Goal: Obtain resource: Download file/media

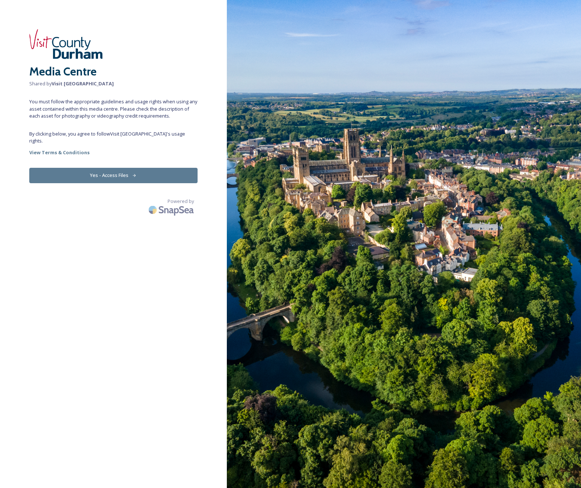
click at [105, 168] on button "Yes - Access Files" at bounding box center [113, 175] width 168 height 15
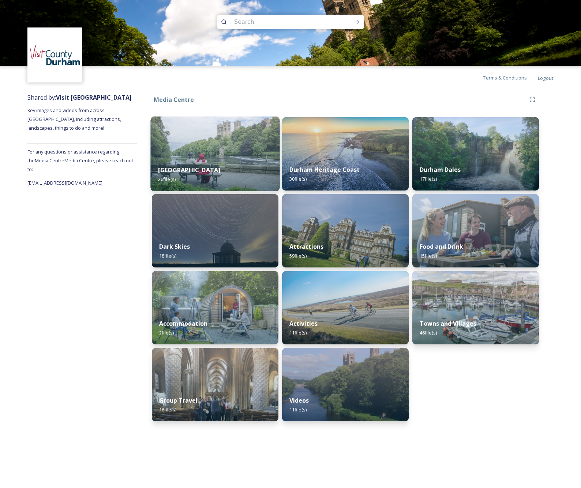
click at [198, 141] on img at bounding box center [215, 153] width 129 height 75
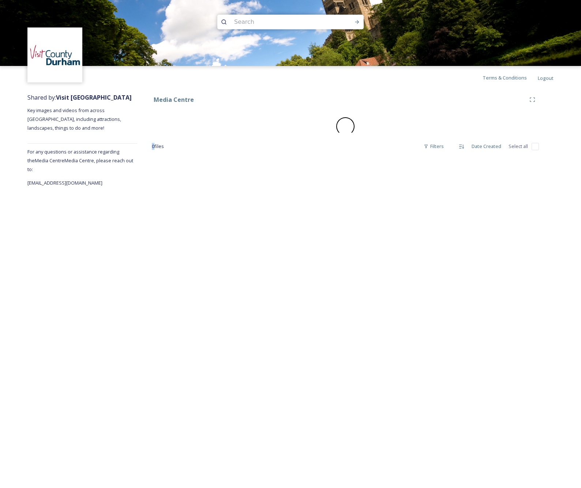
click at [198, 141] on div "Media Centre 0 file s Filters Date Created Select all" at bounding box center [345, 138] width 417 height 98
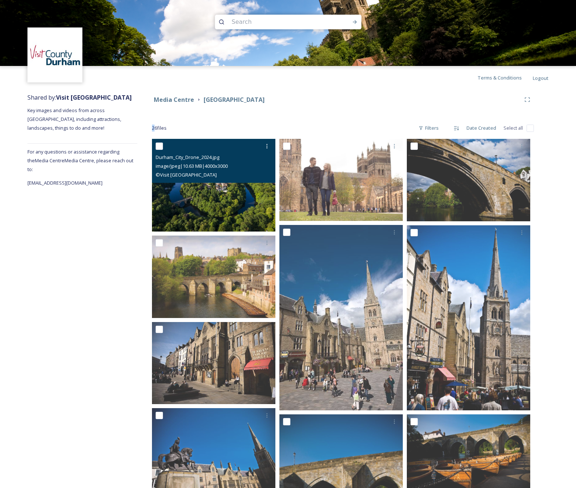
click at [213, 191] on img at bounding box center [213, 185] width 123 height 93
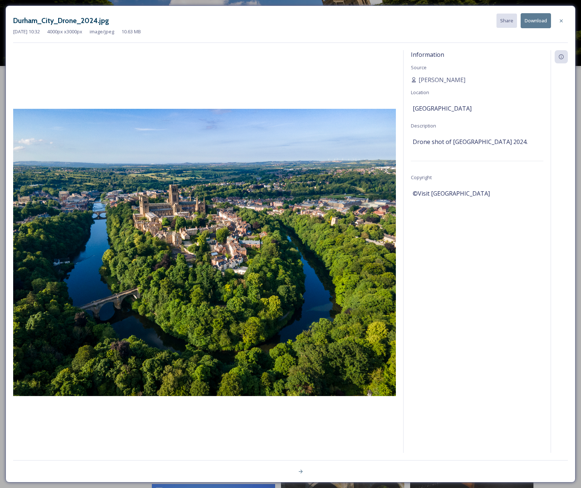
click at [534, 21] on button "Download" at bounding box center [536, 20] width 30 height 15
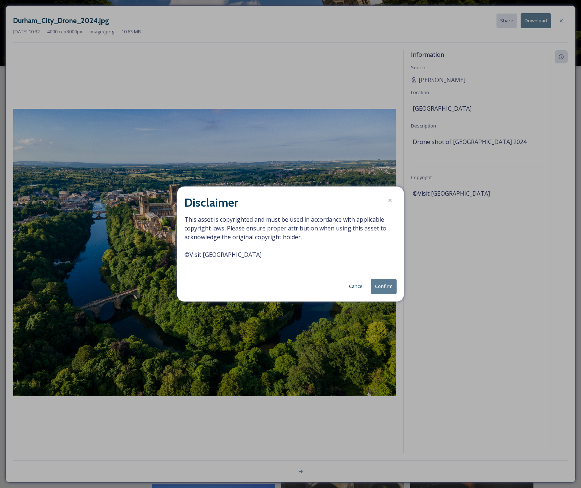
click at [384, 287] on button "Confirm" at bounding box center [384, 286] width 26 height 15
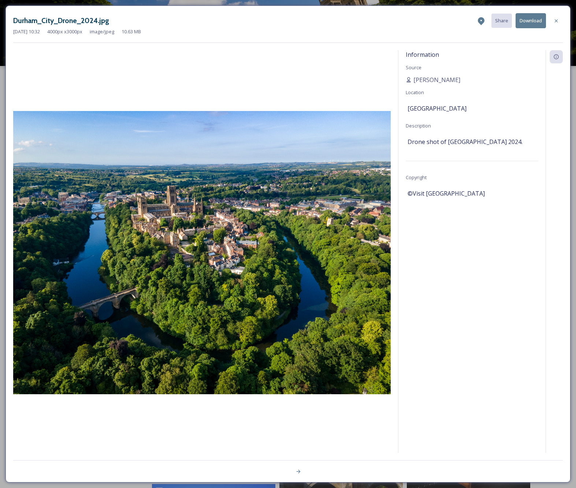
click at [487, 283] on div "Information Source Nicola Lisgo Location Durham Description Drone shot of Durha…" at bounding box center [471, 261] width 147 height 422
click at [555, 21] on icon at bounding box center [556, 20] width 3 height 3
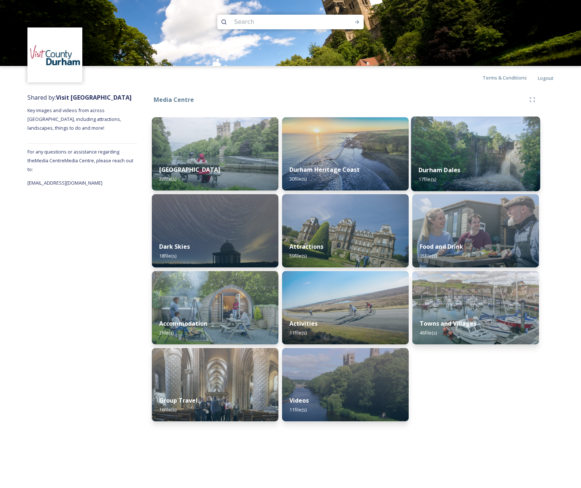
click at [480, 149] on img at bounding box center [475, 153] width 129 height 75
click at [480, 149] on div "Media Centre Durham City 26 file(s) Dark Skies 18 file(s) Accommodation 2 file(…" at bounding box center [345, 258] width 417 height 339
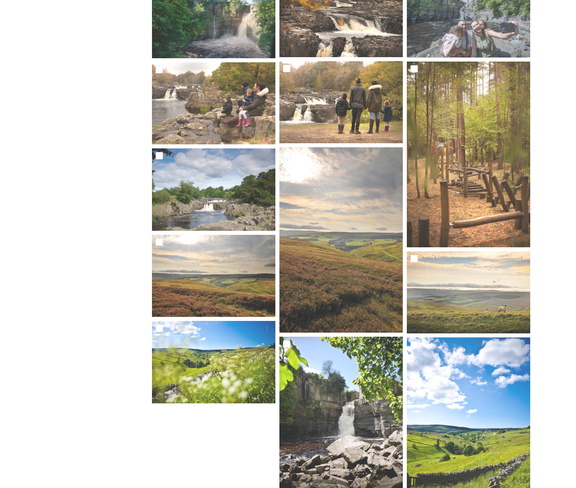
scroll to position [213, 0]
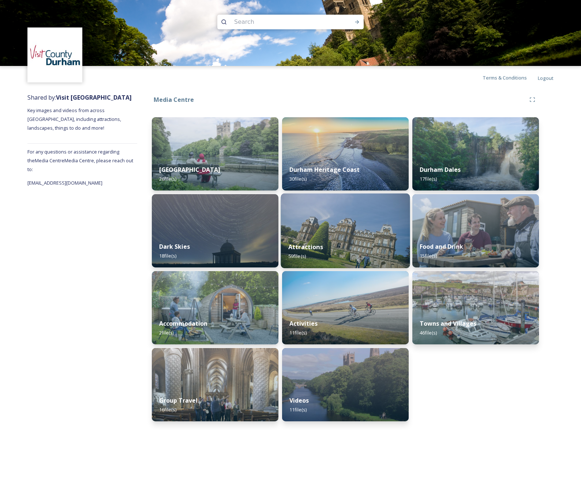
click at [347, 232] on img at bounding box center [345, 230] width 129 height 75
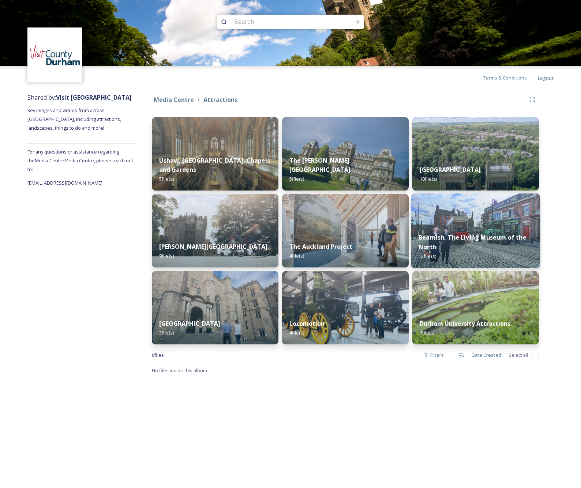
click at [450, 235] on strong "Beamish, The Living Museum of the North" at bounding box center [473, 242] width 108 height 18
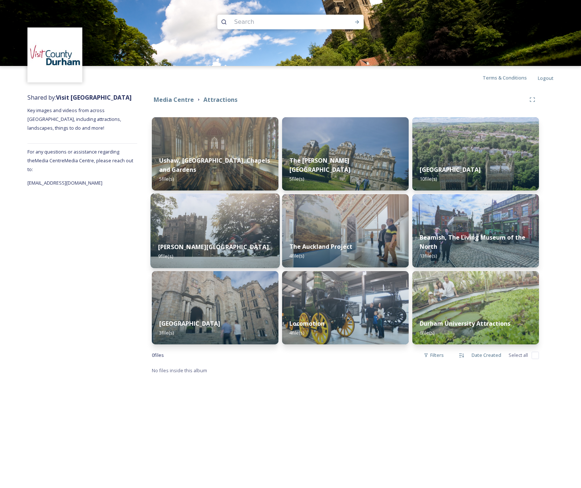
click at [190, 230] on img at bounding box center [215, 230] width 129 height 75
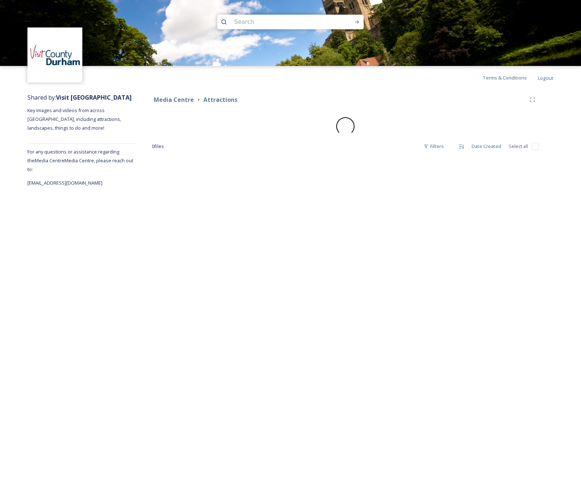
click at [190, 230] on div "Terms & Conditions Logout Shared by: Visit County Durham Key images and videos …" at bounding box center [290, 244] width 581 height 488
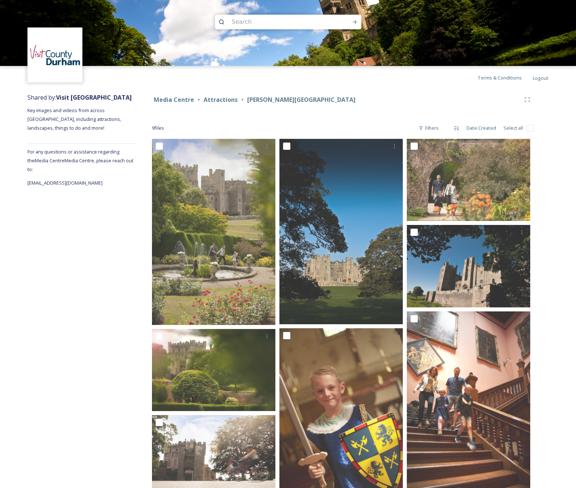
click at [57, 278] on div "Shared by: Visit County Durham Key images and videos from across Durham, includ…" at bounding box center [82, 404] width 110 height 630
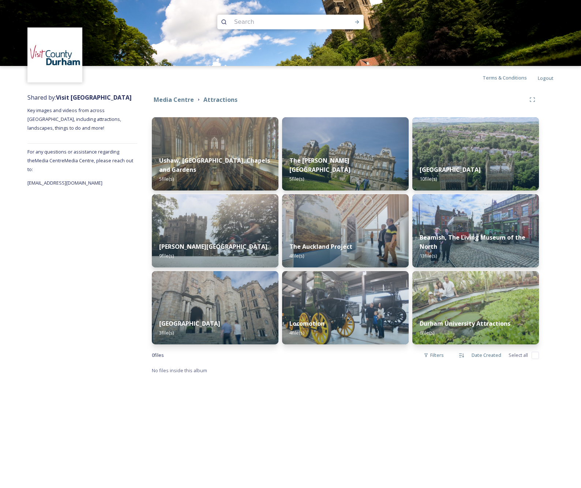
click at [259, 22] on input at bounding box center [281, 22] width 100 height 16
type input "seaham"
click at [167, 101] on strong "Media Centre" at bounding box center [174, 100] width 40 height 8
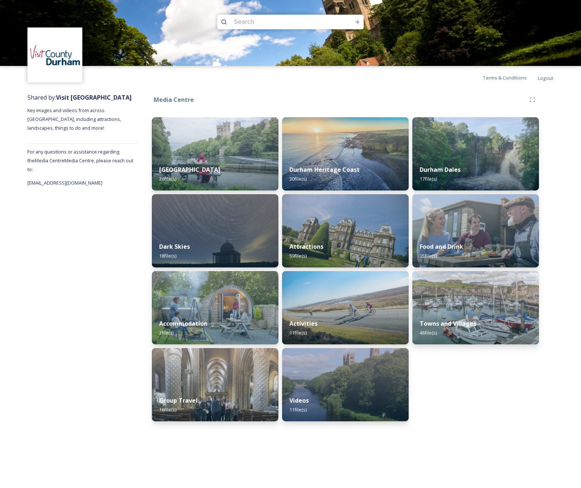
click at [283, 23] on input at bounding box center [281, 22] width 100 height 16
type input "seaham"
click at [360, 25] on icon at bounding box center [357, 22] width 6 height 6
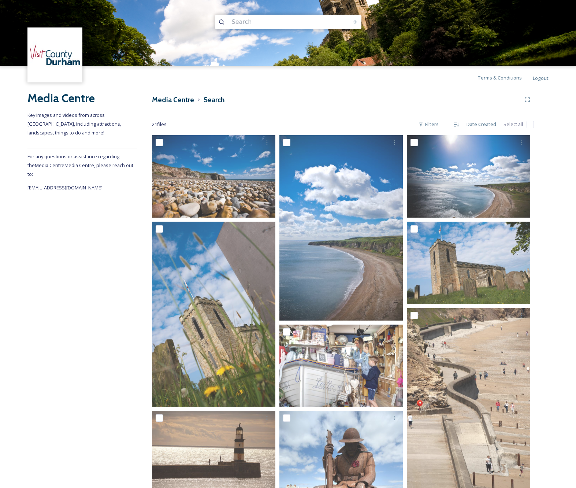
click at [260, 23] on input at bounding box center [278, 22] width 100 height 16
type input "hopetown"
click at [358, 23] on div "Run Search" at bounding box center [354, 21] width 13 height 13
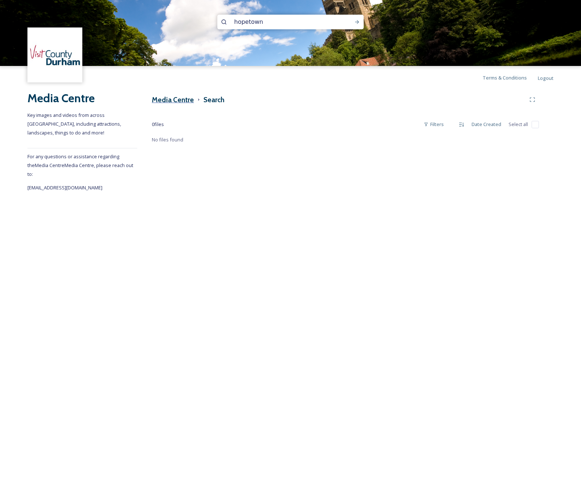
click at [168, 102] on h3 "Media Centre" at bounding box center [173, 99] width 42 height 11
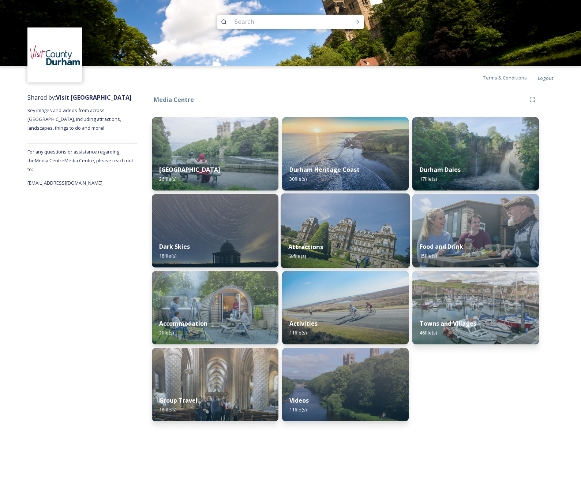
click at [340, 232] on img at bounding box center [345, 230] width 129 height 75
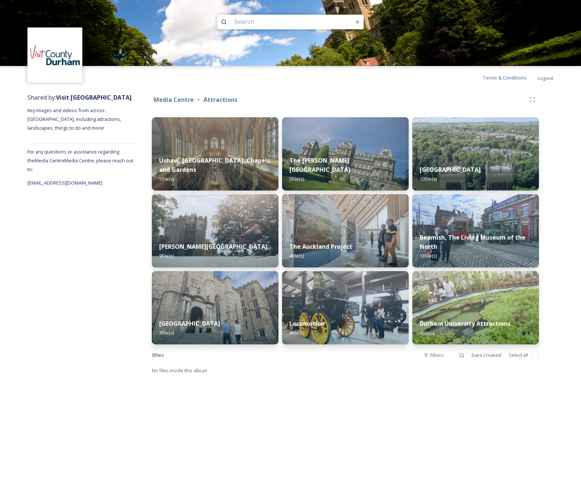
click at [64, 305] on div "Shared by: Visit County Durham Key images and videos from across Durham, includ…" at bounding box center [82, 233] width 110 height 289
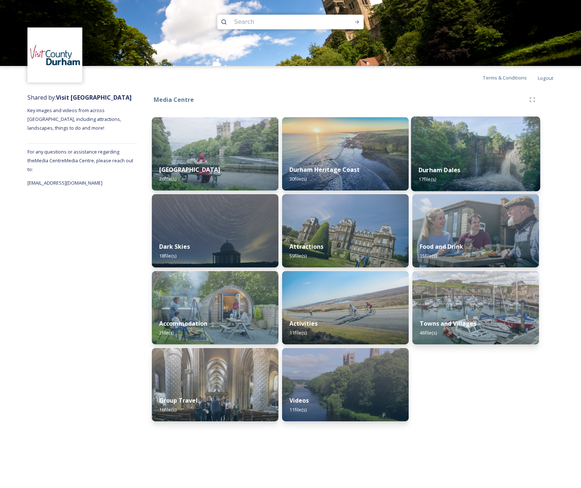
click at [456, 153] on img at bounding box center [475, 153] width 129 height 75
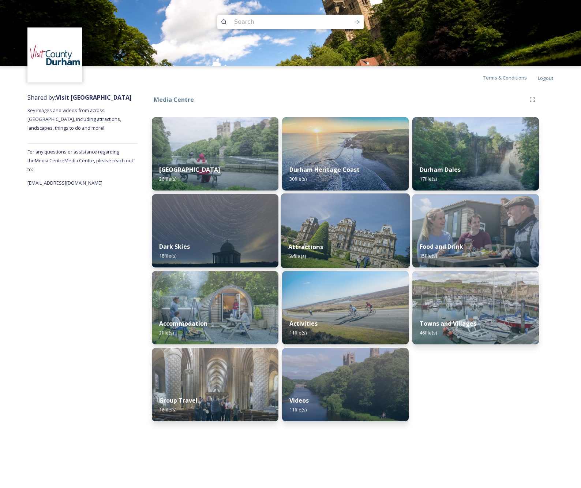
click at [320, 231] on img at bounding box center [345, 230] width 129 height 75
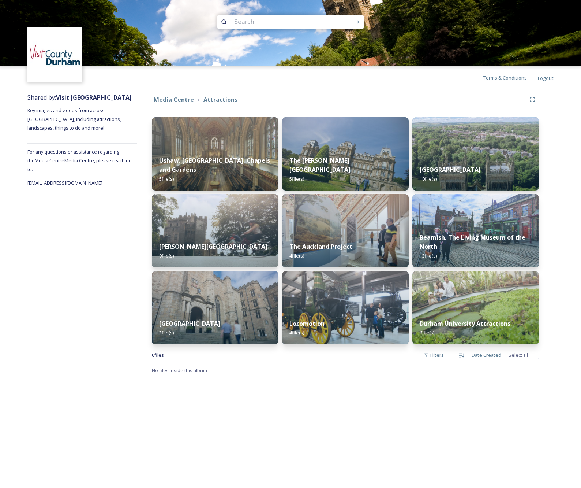
click at [141, 365] on div "Media Centre Attractions Ushaw, Historic House, Chapels and Gardens 5 file(s) R…" at bounding box center [345, 233] width 417 height 289
click at [40, 321] on div "Shared by: Visit County Durham Key images and videos from across Durham, includ…" at bounding box center [82, 233] width 110 height 289
click at [60, 206] on div "Shared by: Visit County Durham Key images and videos from across Durham, includ…" at bounding box center [82, 233] width 110 height 289
click at [63, 317] on div "Shared by: Visit County Durham Key images and videos from across Durham, includ…" at bounding box center [82, 233] width 110 height 289
click at [49, 332] on div "Shared by: Visit County Durham Key images and videos from across Durham, includ…" at bounding box center [82, 233] width 110 height 289
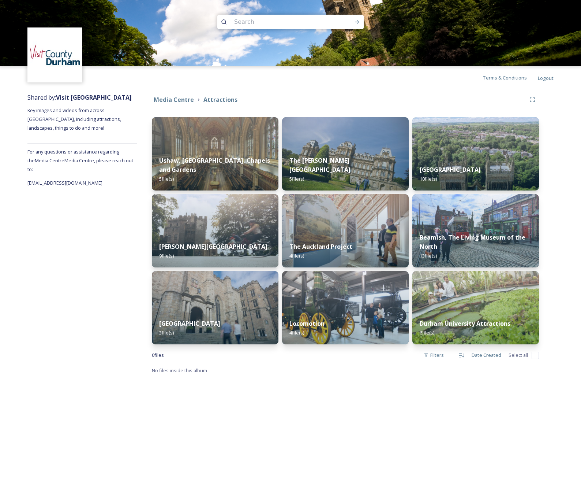
click at [71, 302] on div "Shared by: Visit County Durham Key images and videos from across Durham, includ…" at bounding box center [82, 233] width 110 height 289
click at [61, 272] on div "Shared by: Visit County Durham Key images and videos from across Durham, includ…" at bounding box center [82, 233] width 110 height 289
click at [272, 22] on input at bounding box center [281, 22] width 100 height 16
type input "[PERSON_NAME]"
click at [356, 22] on icon at bounding box center [357, 22] width 6 height 6
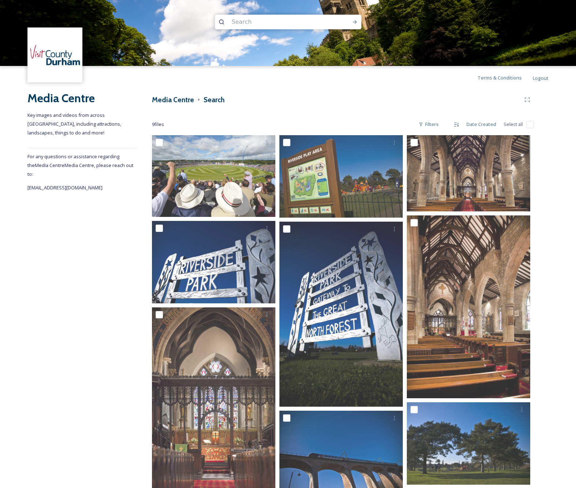
click at [252, 21] on input at bounding box center [278, 22] width 100 height 16
click at [353, 22] on icon at bounding box center [355, 22] width 4 height 4
drag, startPoint x: 283, startPoint y: 22, endPoint x: 209, endPoint y: 23, distance: 74.0
click at [209, 23] on div "[PERSON_NAME] le street" at bounding box center [288, 33] width 576 height 66
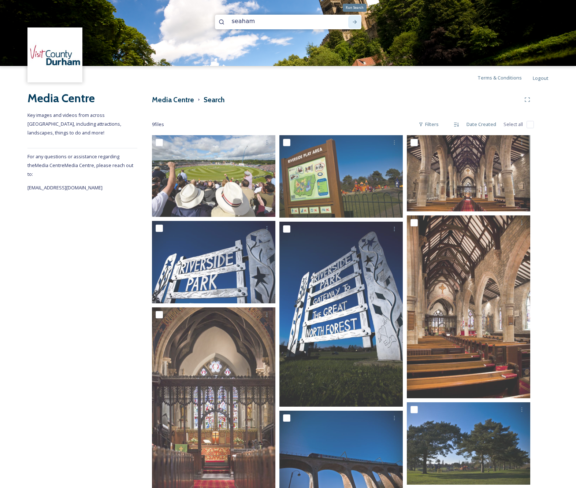
type input "seaham"
click at [355, 22] on icon at bounding box center [355, 22] width 6 height 6
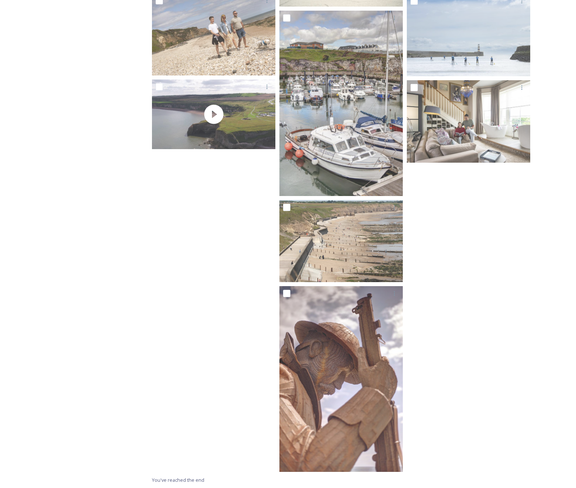
scroll to position [331, 0]
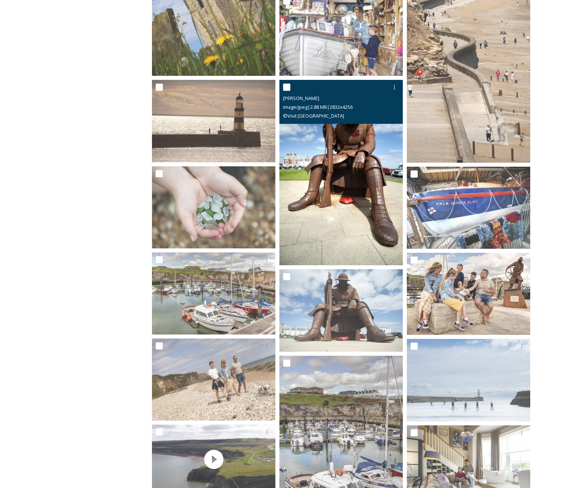
click at [318, 208] on img at bounding box center [340, 173] width 123 height 186
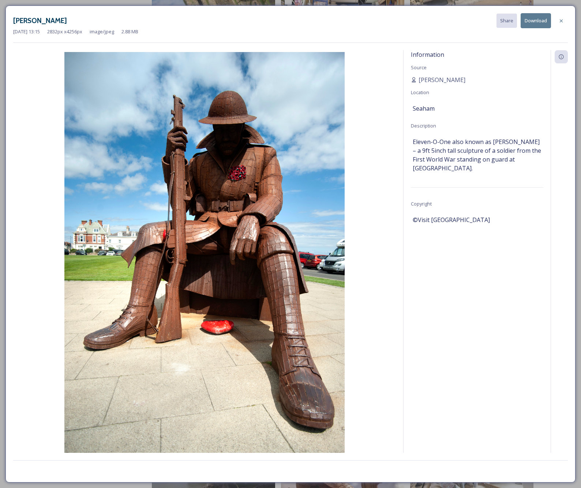
click at [532, 21] on button "Download" at bounding box center [536, 20] width 30 height 15
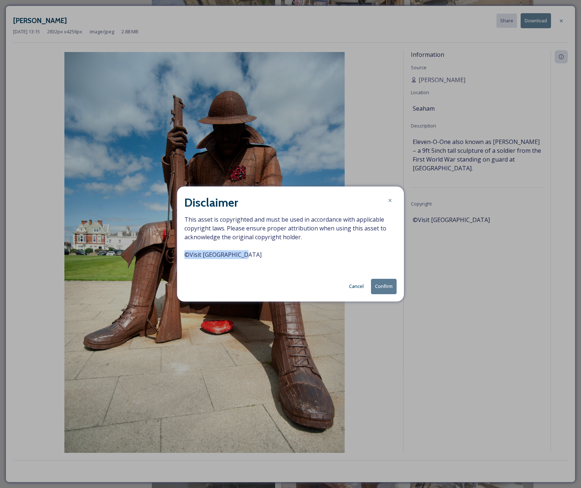
drag, startPoint x: 222, startPoint y: 256, endPoint x: 180, endPoint y: 256, distance: 41.4
click at [180, 256] on div "Disclaimer This asset is copyrighted and must be used in accordance with applic…" at bounding box center [290, 243] width 227 height 115
copy span "© Visit County Durham"
click at [381, 288] on button "Confirm" at bounding box center [384, 286] width 26 height 15
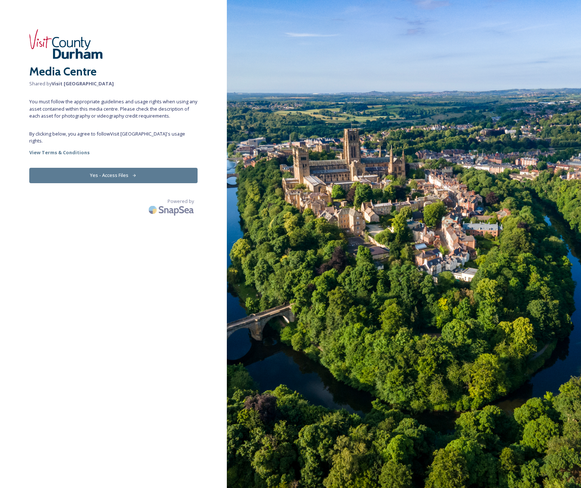
click at [111, 169] on button "Yes - Access Files" at bounding box center [113, 175] width 168 height 15
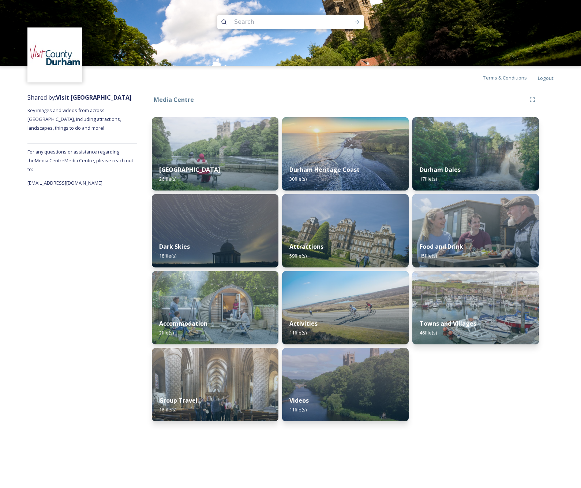
click at [257, 23] on input at bounding box center [281, 22] width 100 height 16
type input "[PERSON_NAME]"
click at [360, 22] on icon at bounding box center [357, 22] width 6 height 6
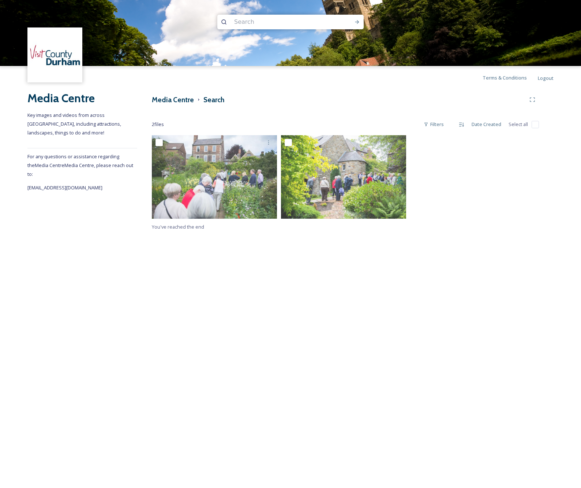
click at [257, 24] on input at bounding box center [281, 22] width 100 height 16
click at [355, 23] on icon at bounding box center [357, 22] width 6 height 6
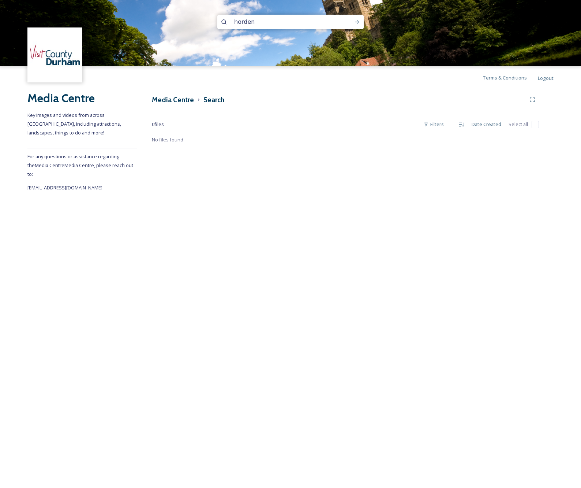
drag, startPoint x: 264, startPoint y: 19, endPoint x: 203, endPoint y: 19, distance: 60.4
click at [203, 19] on div "horden" at bounding box center [290, 33] width 581 height 66
click at [355, 24] on icon at bounding box center [357, 22] width 6 height 6
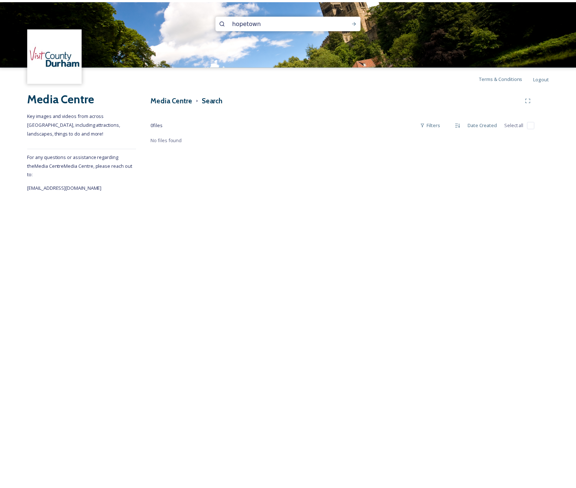
scroll to position [1, 0]
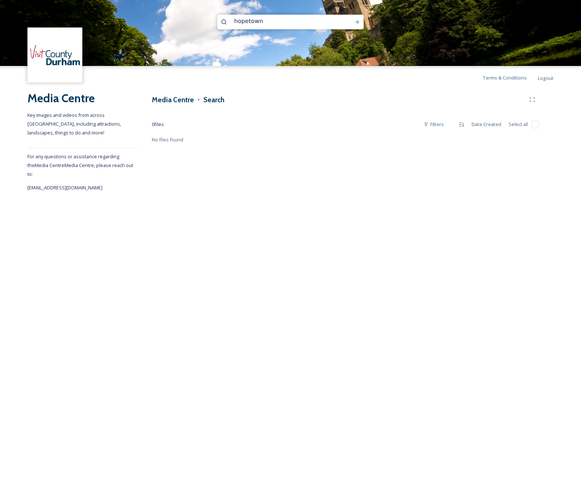
drag, startPoint x: 268, startPoint y: 22, endPoint x: 220, endPoint y: 22, distance: 47.6
click at [220, 22] on div "hopetown" at bounding box center [290, 22] width 146 height 15
click at [357, 23] on icon at bounding box center [357, 22] width 6 height 6
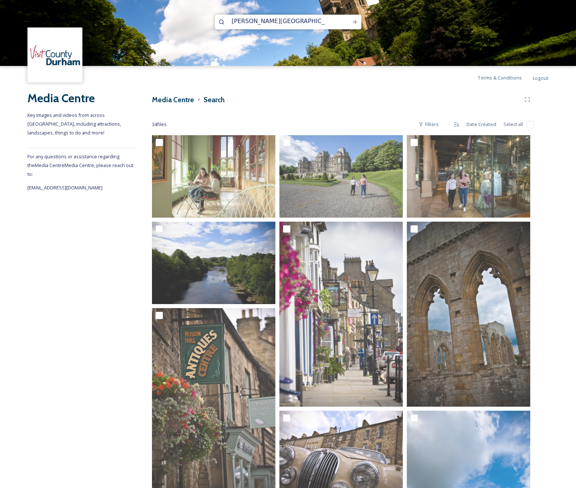
drag, startPoint x: 275, startPoint y: 23, endPoint x: 215, endPoint y: 22, distance: 59.3
click at [216, 22] on div "[PERSON_NAME][GEOGRAPHIC_DATA]" at bounding box center [288, 22] width 146 height 15
click at [355, 23] on icon at bounding box center [355, 22] width 6 height 6
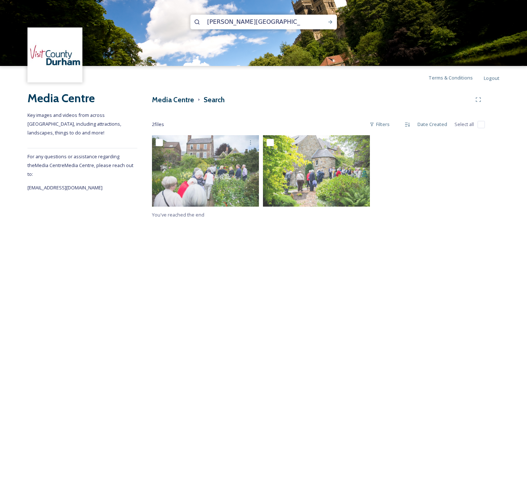
drag, startPoint x: 273, startPoint y: 23, endPoint x: 179, endPoint y: 20, distance: 94.9
click at [179, 20] on div "[PERSON_NAME][GEOGRAPHIC_DATA][PERSON_NAME]" at bounding box center [263, 33] width 527 height 66
click at [331, 23] on icon at bounding box center [330, 22] width 4 height 4
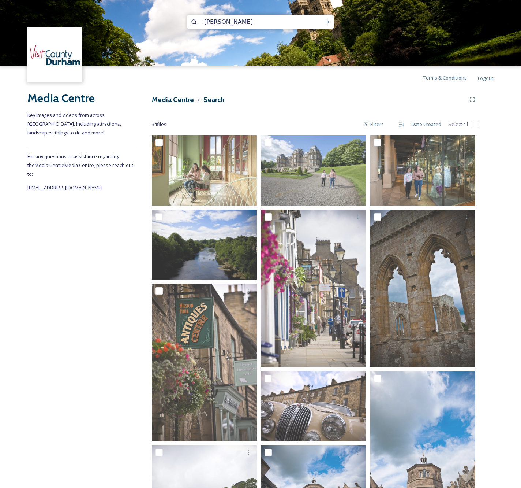
drag, startPoint x: 232, startPoint y: 23, endPoint x: 174, endPoint y: 18, distance: 58.8
click at [175, 19] on div "[PERSON_NAME]" at bounding box center [260, 33] width 521 height 66
type input "[PERSON_NAME] le street"
click at [328, 23] on icon at bounding box center [327, 22] width 6 height 6
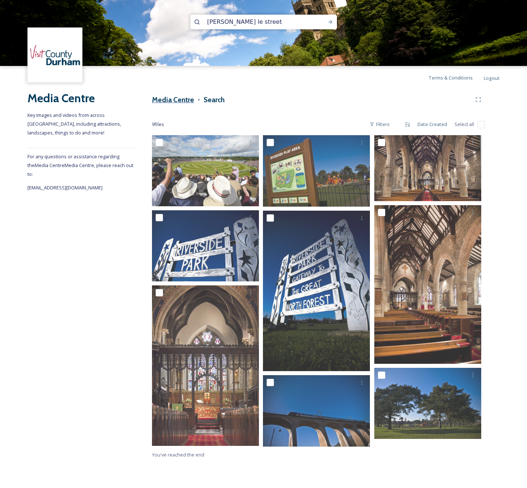
click at [167, 101] on h3 "Media Centre" at bounding box center [173, 99] width 42 height 11
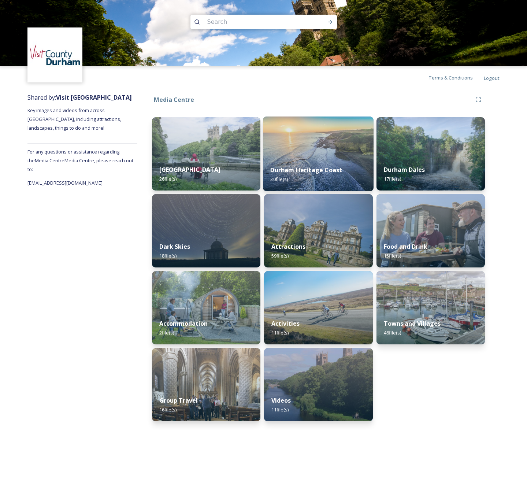
click at [317, 147] on img at bounding box center [318, 153] width 111 height 75
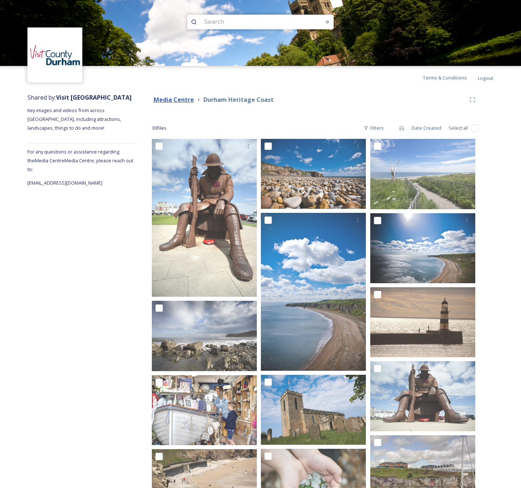
click at [172, 100] on strong "Media Centre" at bounding box center [174, 100] width 40 height 8
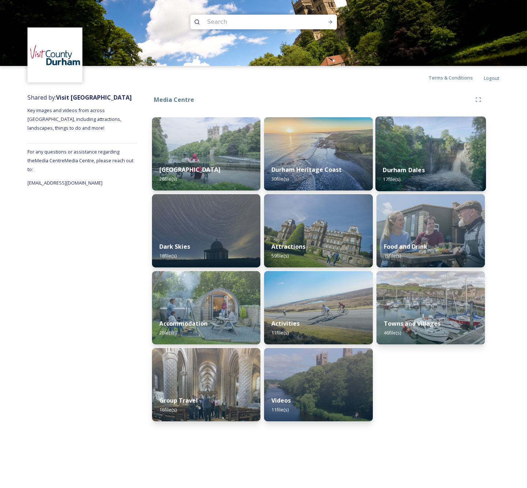
click at [400, 152] on img at bounding box center [430, 153] width 111 height 75
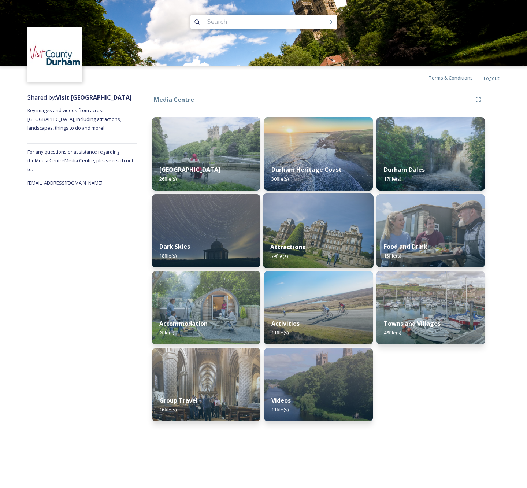
click at [292, 232] on img at bounding box center [318, 230] width 111 height 75
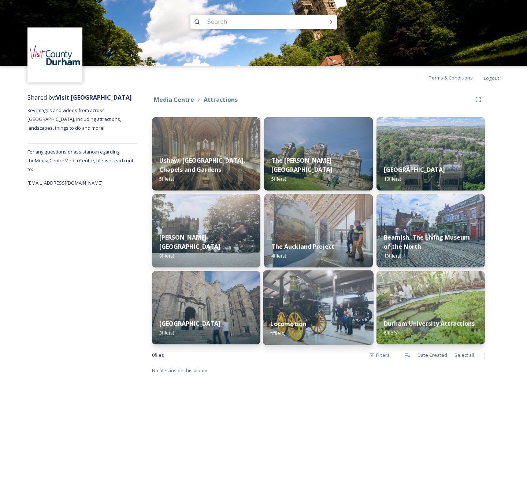
click at [303, 301] on img at bounding box center [318, 307] width 111 height 75
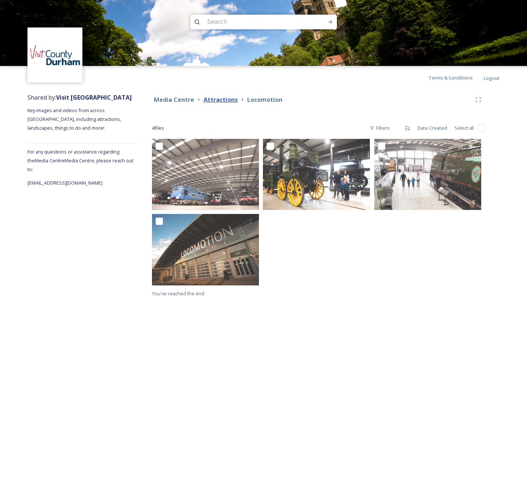
click at [211, 100] on strong "Attractions" at bounding box center [221, 100] width 34 height 8
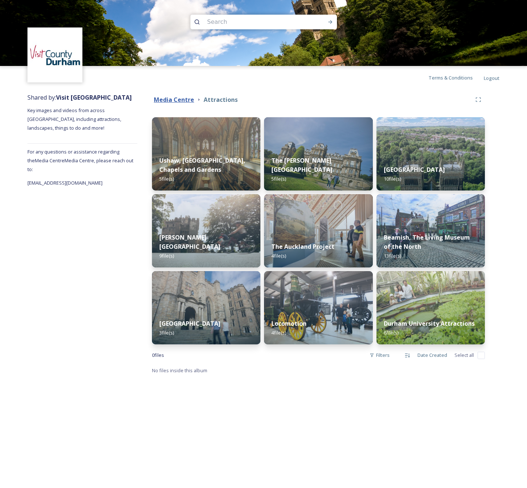
click at [171, 101] on strong "Media Centre" at bounding box center [174, 100] width 40 height 8
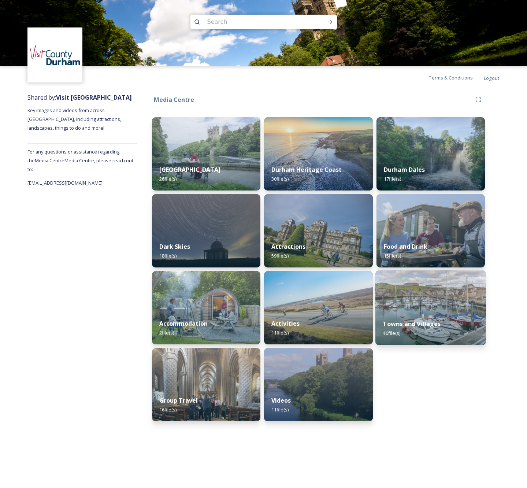
click at [421, 308] on img at bounding box center [430, 307] width 111 height 75
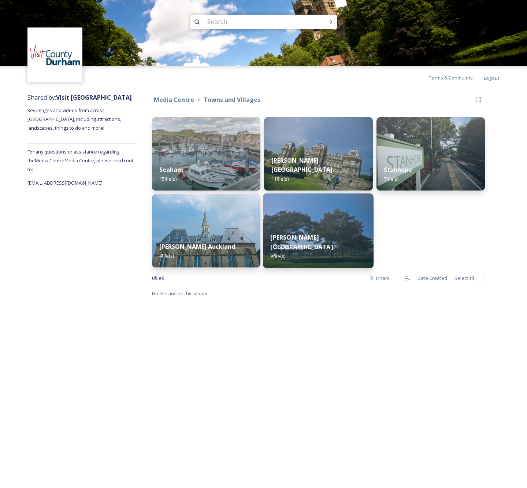
click at [293, 240] on div "[PERSON_NAME]-le-Street 9 file(s)" at bounding box center [318, 247] width 111 height 42
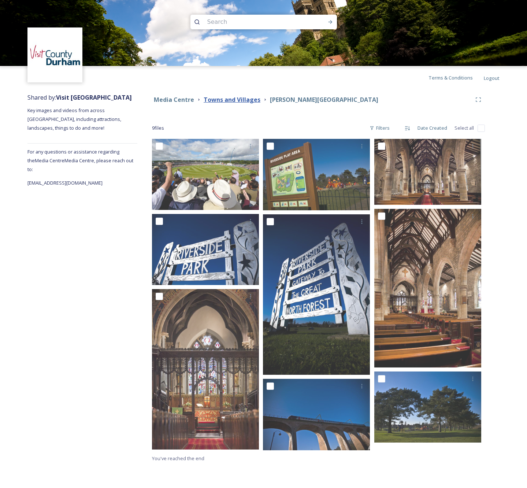
click at [242, 102] on strong "Towns and Villages" at bounding box center [232, 100] width 57 height 8
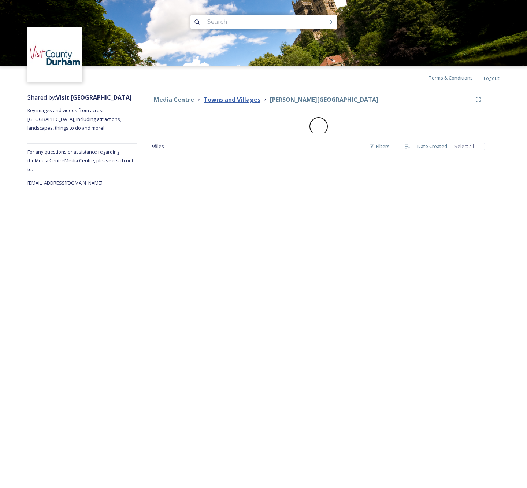
click at [223, 100] on strong "Towns and Villages" at bounding box center [232, 100] width 57 height 8
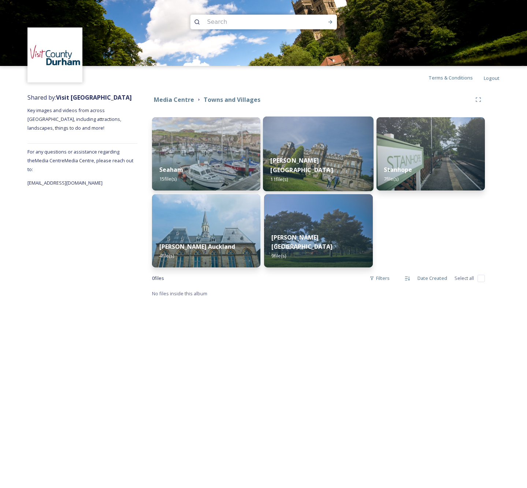
click at [313, 161] on div "[PERSON_NAME] Castle 11 file(s)" at bounding box center [318, 170] width 111 height 42
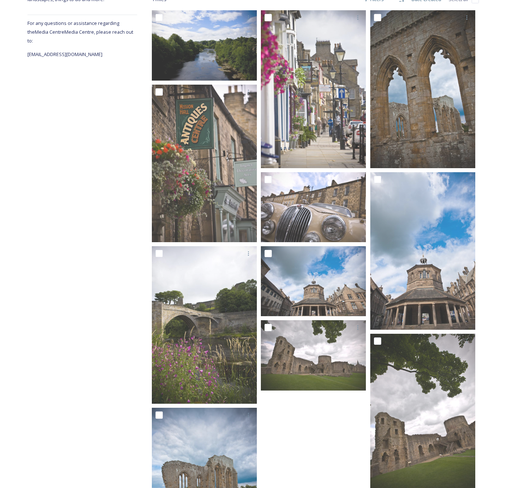
scroll to position [75, 0]
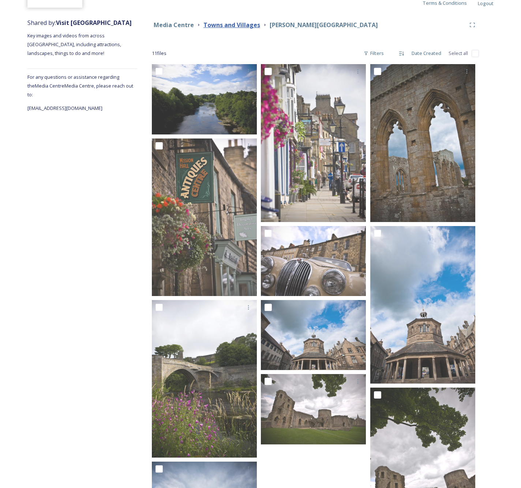
click at [217, 24] on strong "Towns and Villages" at bounding box center [232, 25] width 57 height 8
